Goal: Navigation & Orientation: Understand site structure

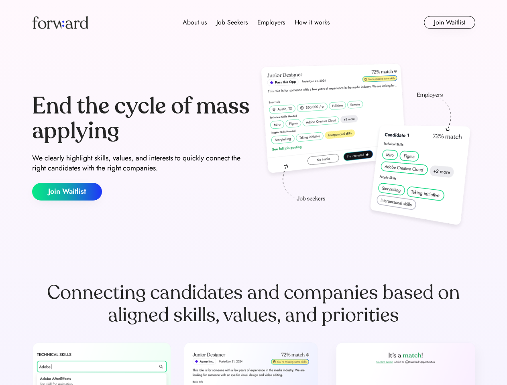
click at [253, 193] on div "End the cycle of mass applying We clearly highlight skills, values, and interes…" at bounding box center [253, 147] width 443 height 173
click at [254, 22] on div "About us Job Seekers Employers How it works" at bounding box center [256, 23] width 316 height 10
click at [60, 22] on img at bounding box center [60, 22] width 56 height 13
click at [256, 22] on div "About us Job Seekers Employers How it works" at bounding box center [256, 23] width 316 height 10
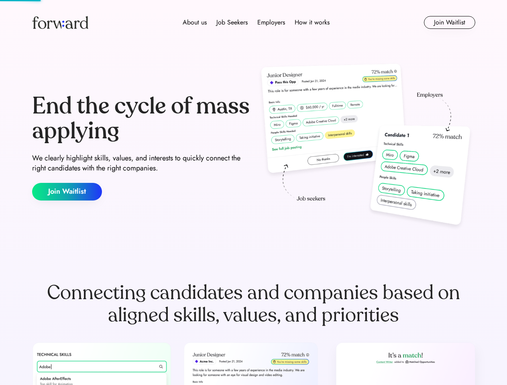
click at [195, 22] on div "About us" at bounding box center [195, 23] width 24 height 10
click at [232, 22] on div "Job Seekers" at bounding box center [231, 23] width 31 height 10
click at [271, 22] on div "Employers" at bounding box center [271, 23] width 28 height 10
click at [311, 22] on div "How it works" at bounding box center [312, 23] width 35 height 10
click at [449, 22] on button "Join Waitlist" at bounding box center [449, 22] width 51 height 13
